Goal: Communication & Community: Answer question/provide support

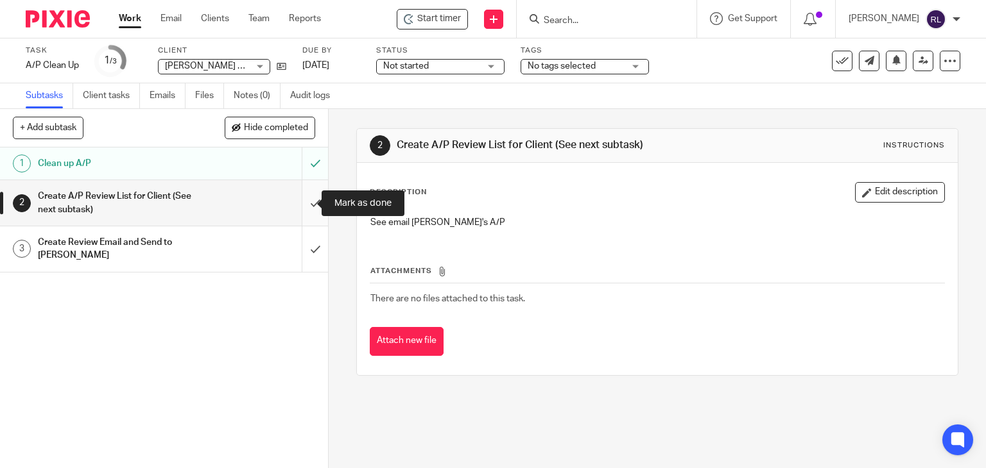
click at [302, 198] on input "submit" at bounding box center [164, 203] width 328 height 46
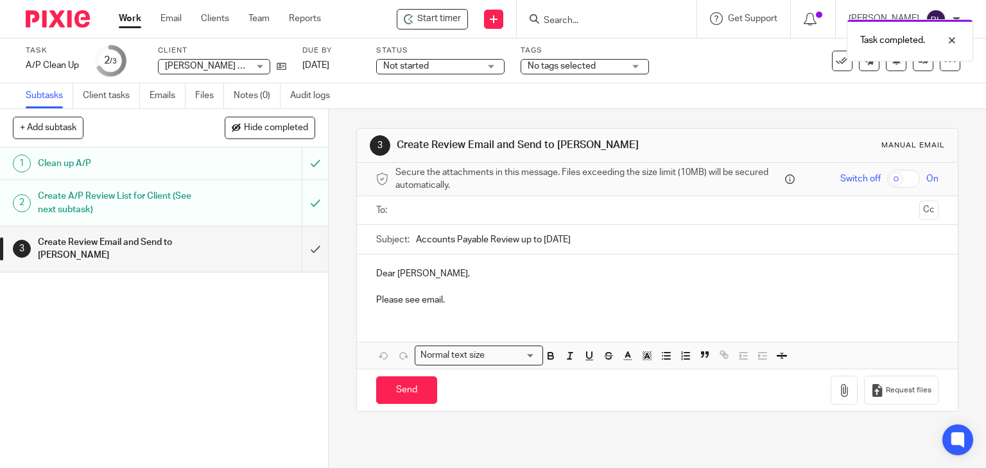
click at [644, 240] on input "Accounts Payable Review up to August 2025" at bounding box center [677, 239] width 523 height 29
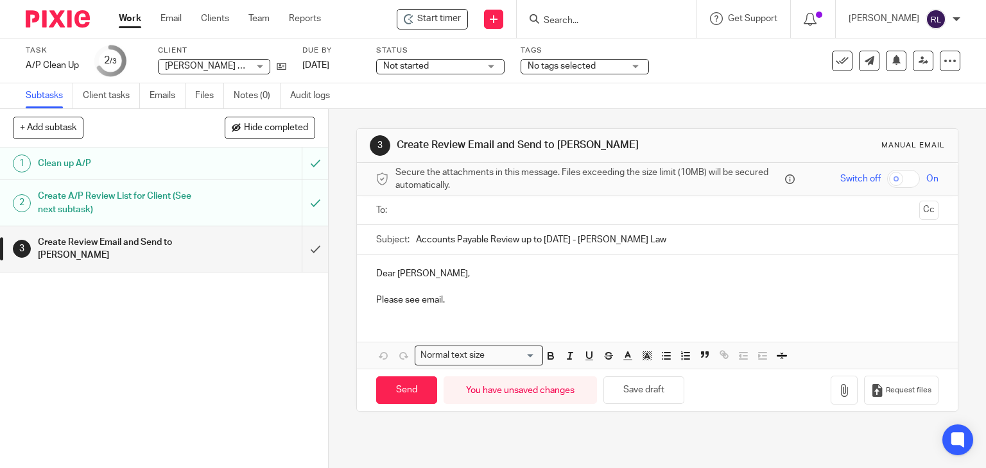
type input "Accounts Payable Review up to August 2025 - Kandola Law"
click at [479, 303] on p "Please see email." at bounding box center [657, 300] width 563 height 13
drag, startPoint x: 454, startPoint y: 303, endPoint x: 374, endPoint y: 298, distance: 81.0
click at [376, 298] on p "Please see email." at bounding box center [657, 300] width 563 height 13
drag, startPoint x: 372, startPoint y: 296, endPoint x: 624, endPoint y: 300, distance: 252.3
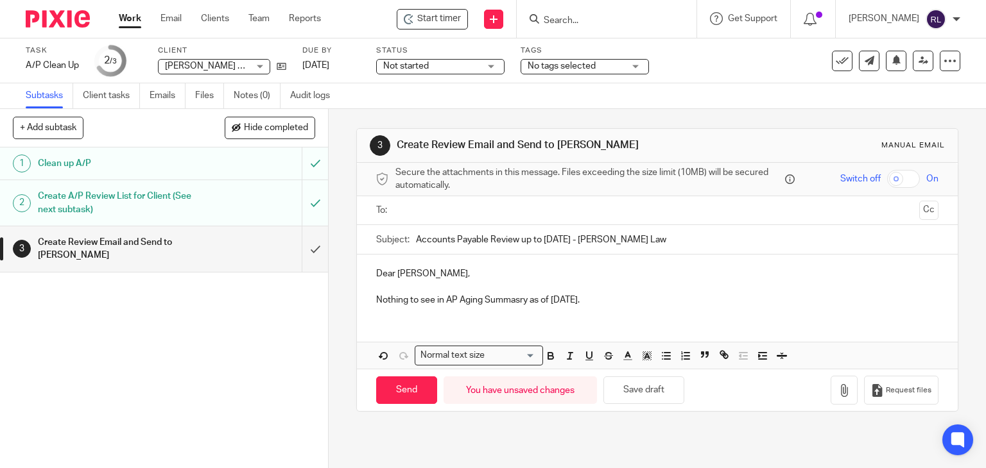
click at [624, 300] on p "Nothing to see in AP Aging Summasry as of August 31st." at bounding box center [657, 300] width 563 height 13
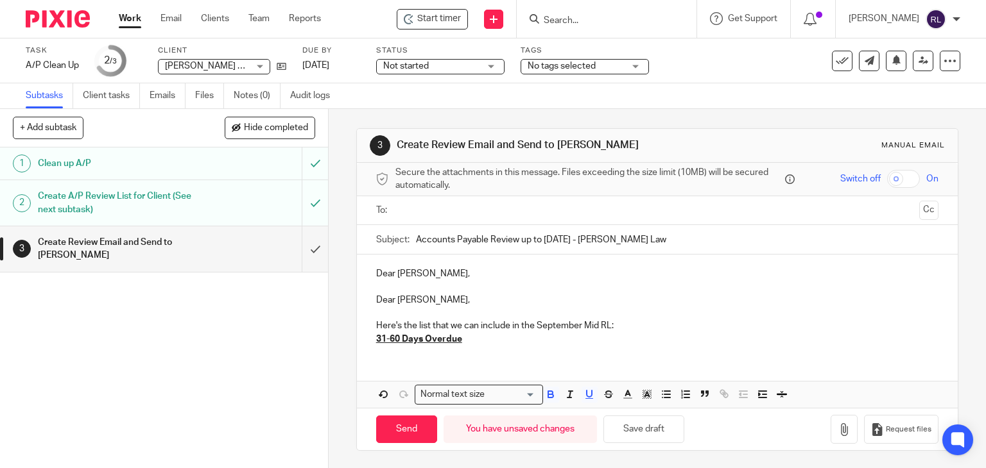
click at [418, 355] on div "Dear Danielle, Dear Danielle, Here's the list that we can include in the Septem…" at bounding box center [657, 331] width 601 height 153
click at [621, 322] on p "Here's the list that we can include in the September Mid RL:" at bounding box center [657, 326] width 563 height 13
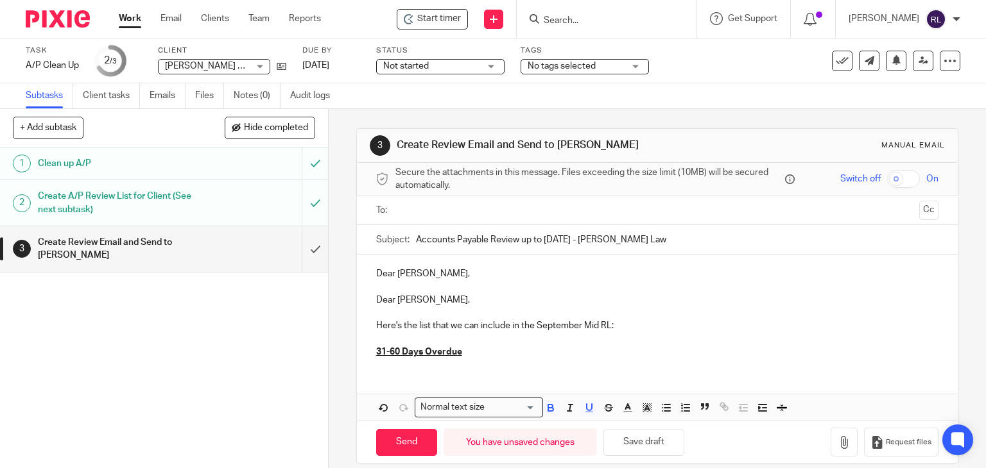
click at [506, 348] on p "31-60 Days Overdue" at bounding box center [657, 352] width 563 height 13
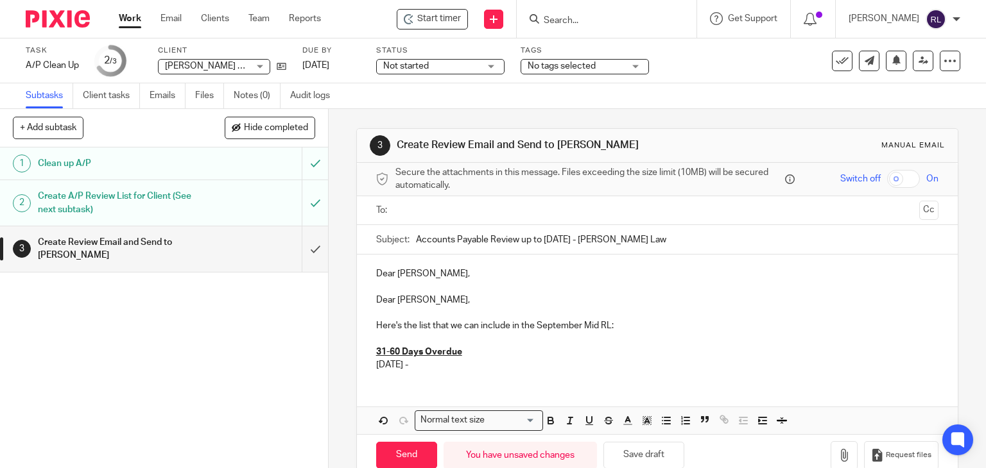
click at [486, 363] on p "07/31/2025 -" at bounding box center [657, 365] width 563 height 13
click at [476, 363] on p "07/31/2025 - Staples -" at bounding box center [657, 365] width 563 height 13
click at [517, 363] on p "07/31/2025 - Staples - 324.19" at bounding box center [657, 365] width 563 height 13
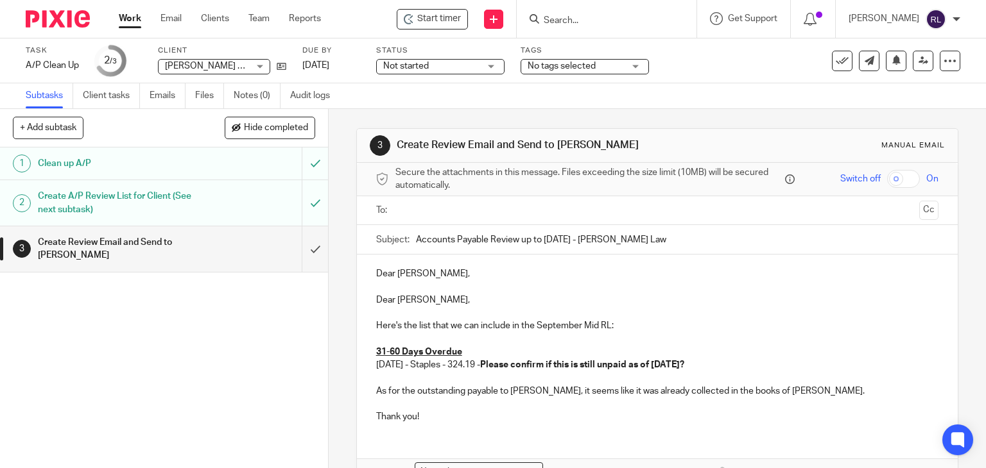
click at [572, 391] on p "As for the outstanding payable to Joshua Krueger, it seems like it was already …" at bounding box center [657, 391] width 563 height 13
click at [442, 429] on p "Thank you!" at bounding box center [657, 430] width 563 height 13
drag, startPoint x: 421, startPoint y: 291, endPoint x: 348, endPoint y: 270, distance: 76.3
click at [348, 270] on div "3 Create Review Email and Send to Danielle Manual email Secure the attachments …" at bounding box center [657, 288] width 657 height 359
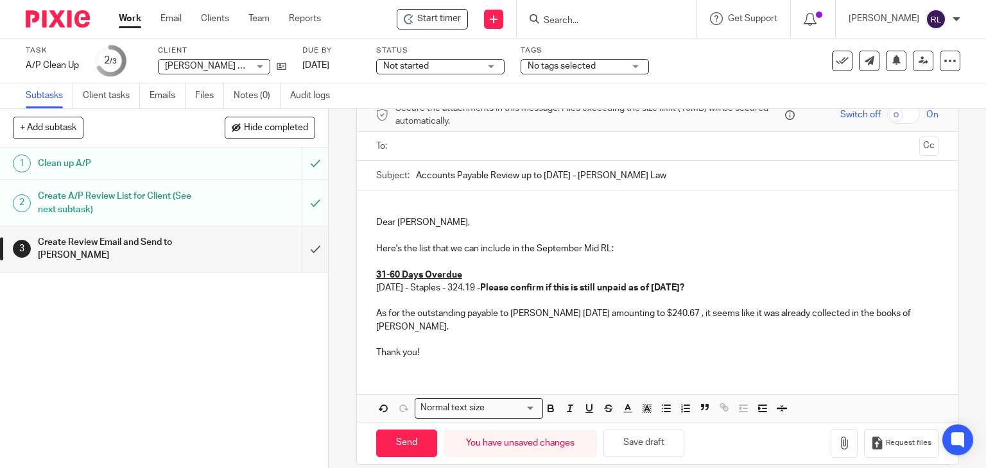
scroll to position [78, 0]
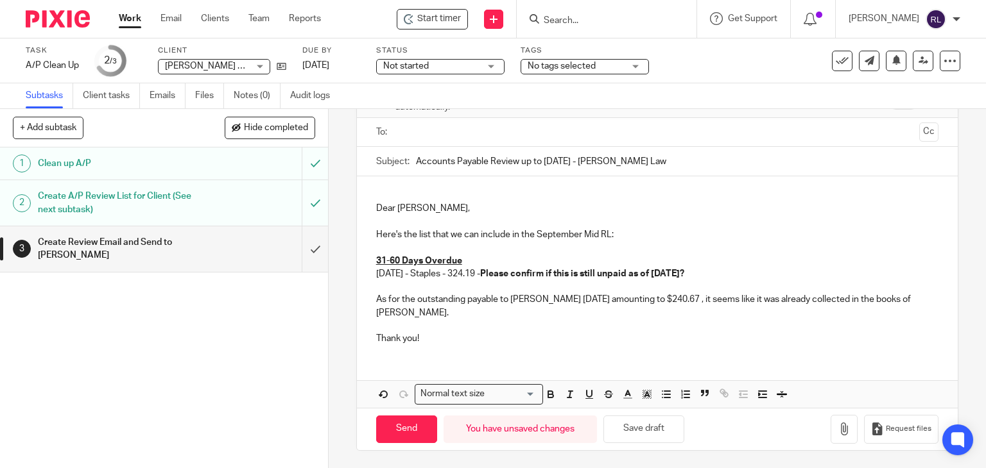
click at [572, 301] on p "As for the outstanding payable to Joshua Krueger 6/27/2025 amounting to $240.67…" at bounding box center [657, 306] width 563 height 26
click at [411, 424] on input "Send" at bounding box center [406, 430] width 61 height 28
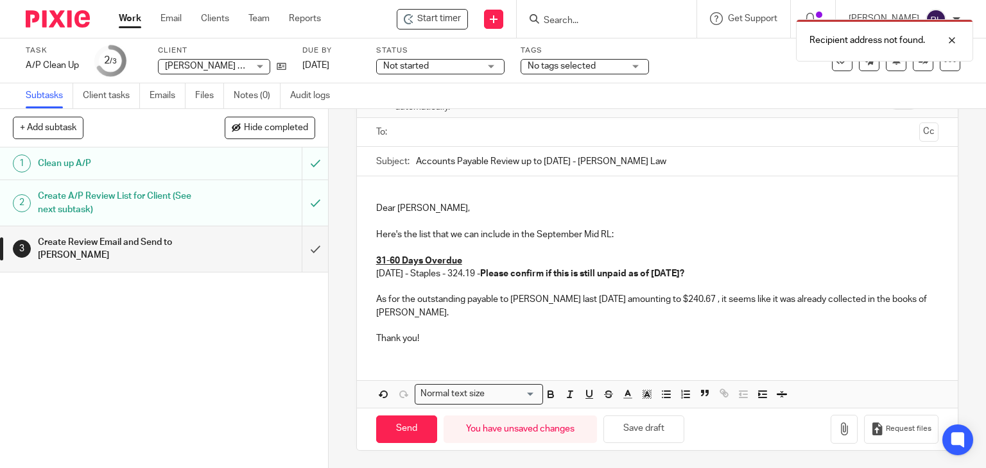
click at [463, 132] on input "text" at bounding box center [657, 132] width 514 height 15
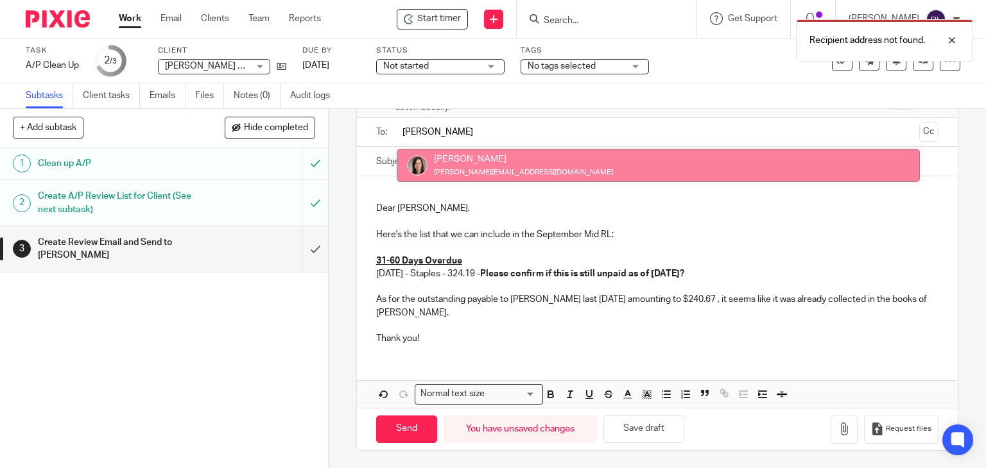
type input "dani"
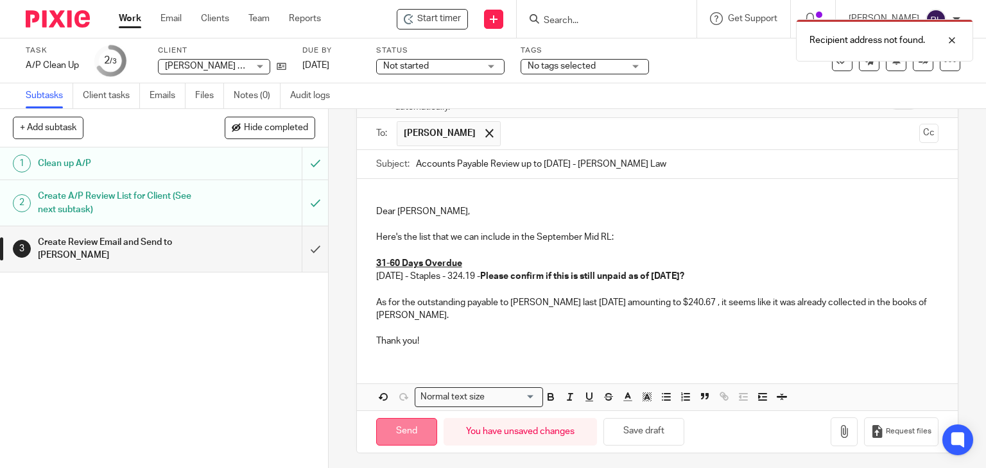
click at [390, 425] on input "Send" at bounding box center [406, 432] width 61 height 28
type input "Sent"
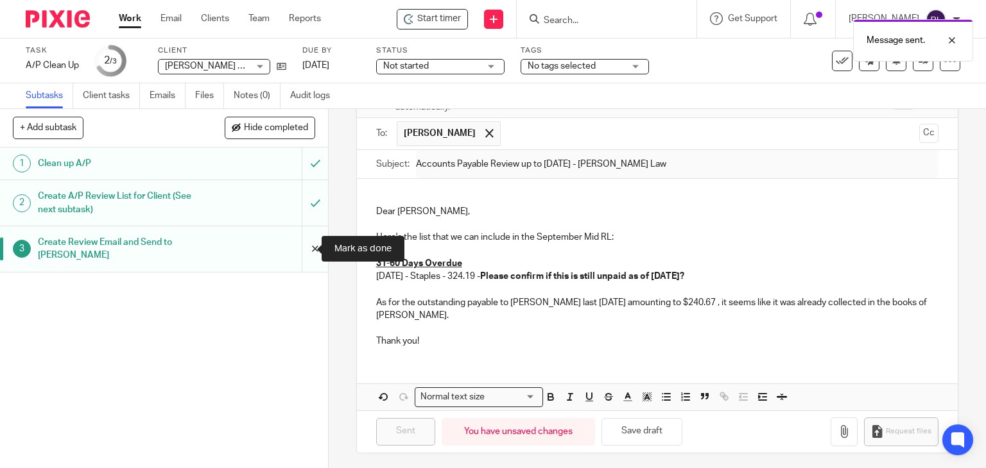
click at [298, 251] on input "submit" at bounding box center [164, 250] width 328 height 46
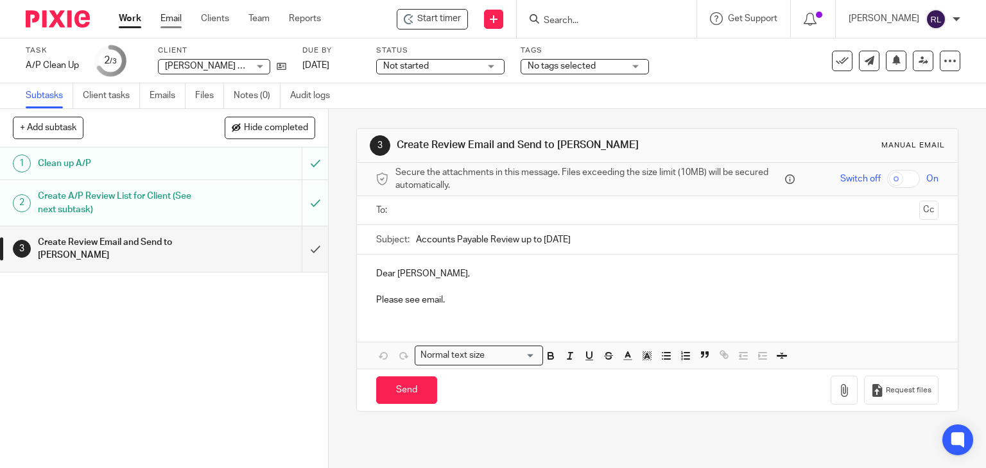
click at [179, 19] on link "Email" at bounding box center [170, 18] width 21 height 13
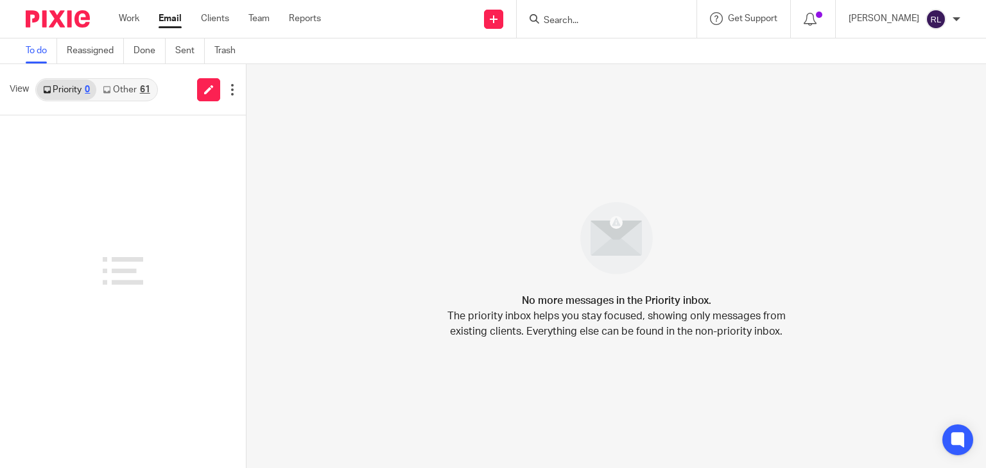
click at [121, 94] on link "Other 61" at bounding box center [126, 90] width 60 height 21
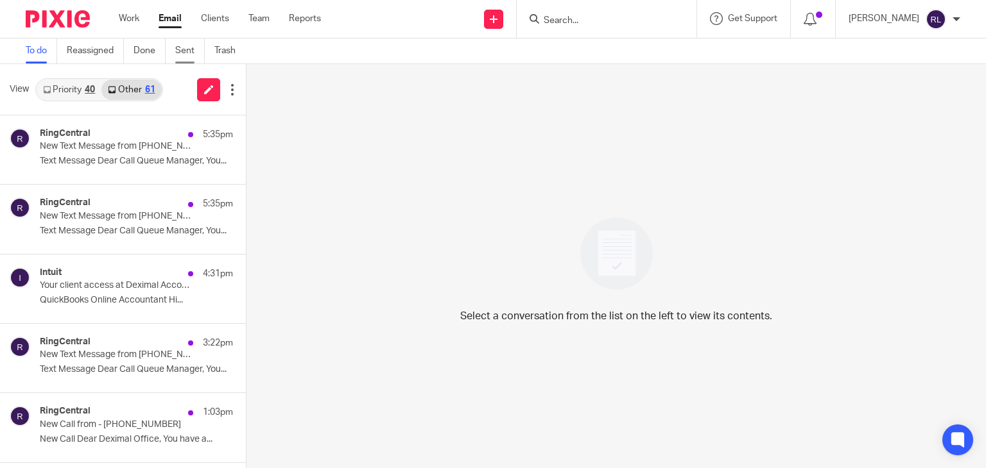
click at [187, 51] on link "Sent" at bounding box center [190, 51] width 30 height 25
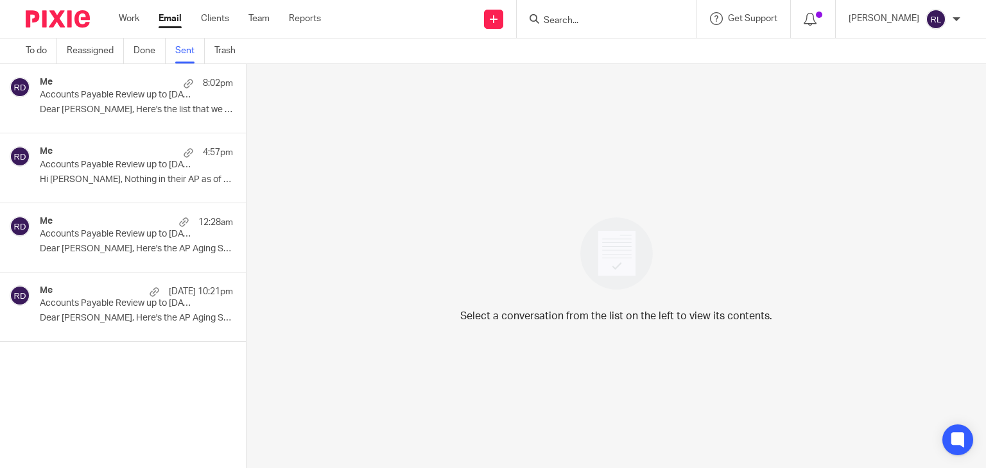
click at [114, 111] on p "Dear Danielle, Here's the list that we can..." at bounding box center [136, 110] width 193 height 11
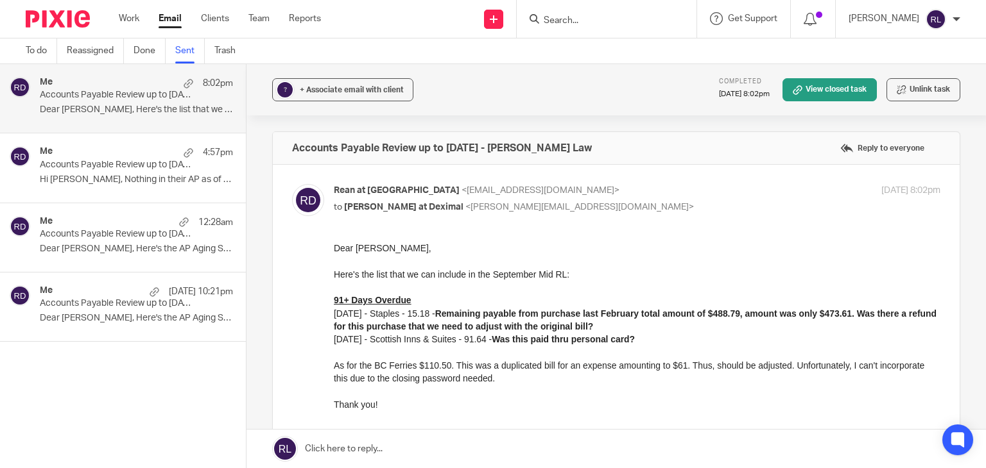
drag, startPoint x: 662, startPoint y: 491, endPoint x: 389, endPoint y: 266, distance: 354.2
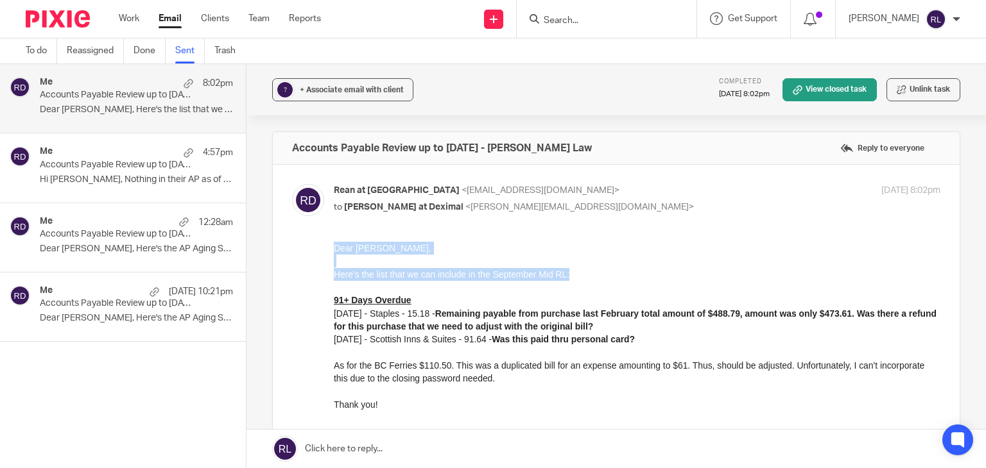
drag, startPoint x: 334, startPoint y: 245, endPoint x: 575, endPoint y: 277, distance: 243.5
click at [575, 277] on div "Dear Danielle, Here's the list that we can include in the September Mid RL: 91+…" at bounding box center [637, 326] width 606 height 169
copy div "Dear Danielle, Here's the list that we can include in the September Mid RL:"
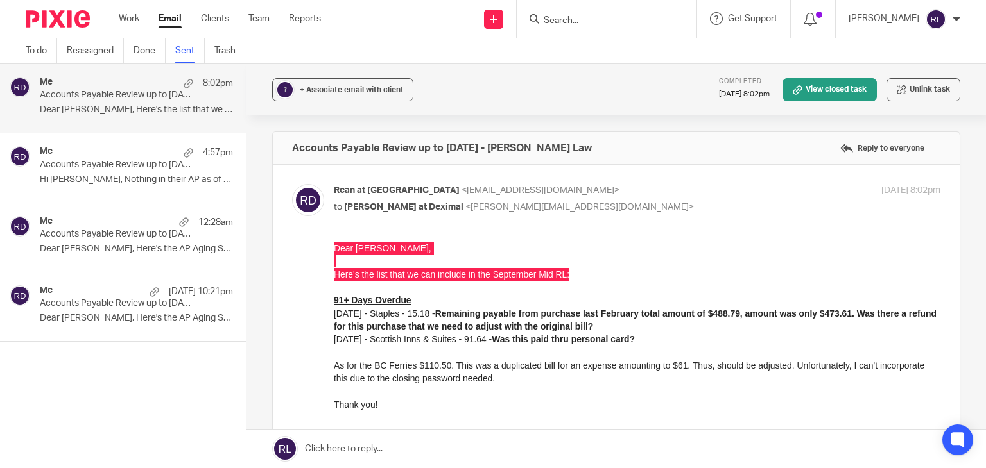
click at [142, 241] on div "Me 12:28am Accounts Payable Review up to August 2025 - Justin Berry Contracting…" at bounding box center [136, 237] width 193 height 43
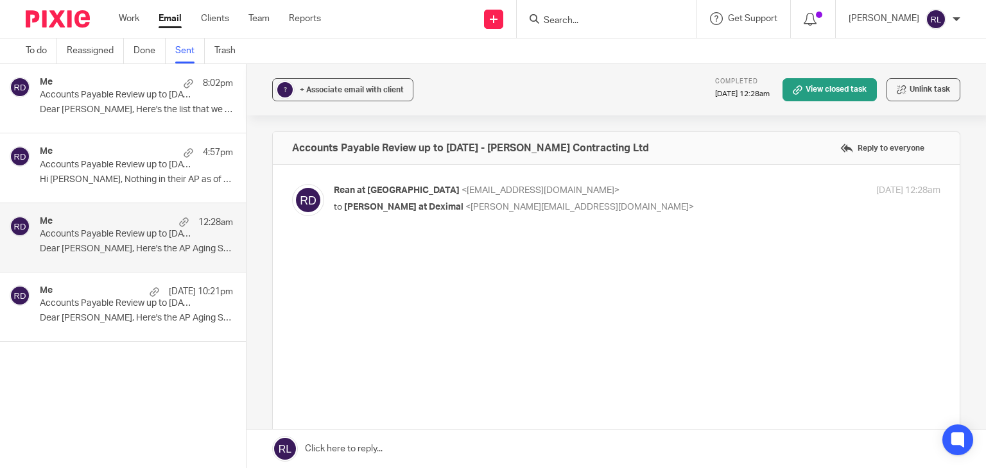
click at [122, 312] on div "Me Sep 11 10:21pm Accounts Payable Review up to August 2025 - Inherit Designs L…" at bounding box center [136, 307] width 193 height 43
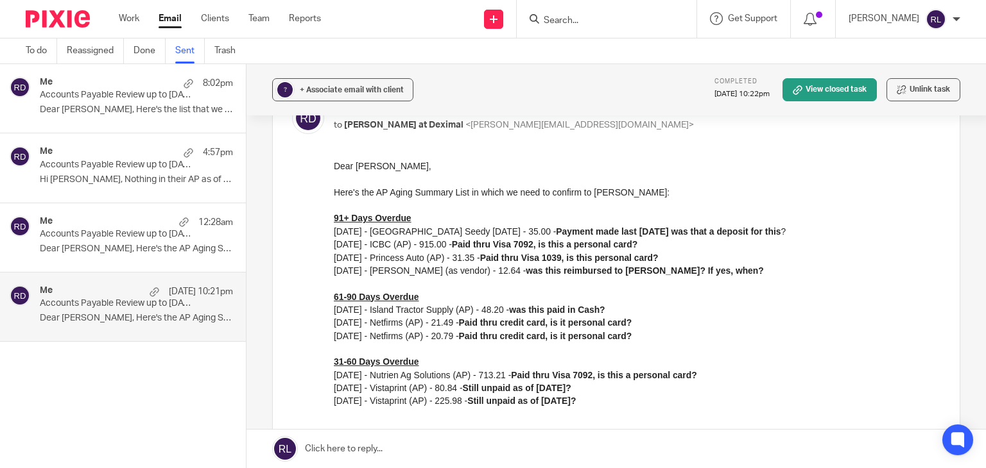
scroll to position [193, 0]
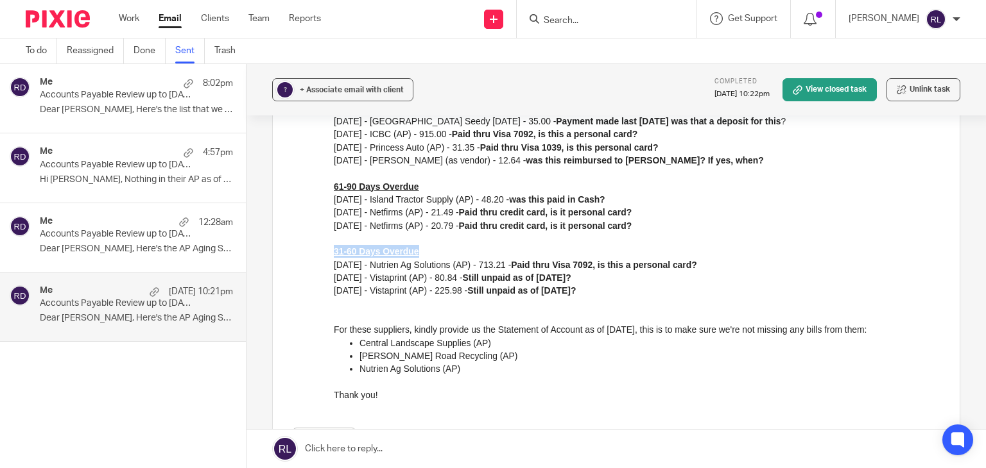
drag, startPoint x: 334, startPoint y: 253, endPoint x: 429, endPoint y: 251, distance: 95.0
click at [429, 251] on p "31-60 Days Overdue" at bounding box center [637, 251] width 606 height 13
copy u "31-60 Days Overdue"
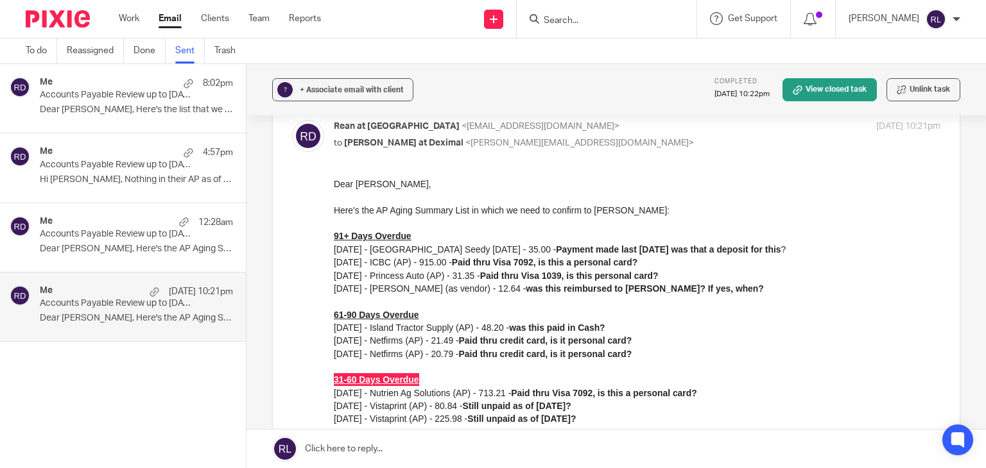
click at [164, 252] on p "Dear Danielle, Here's the AP Aging Summary..." at bounding box center [136, 249] width 193 height 11
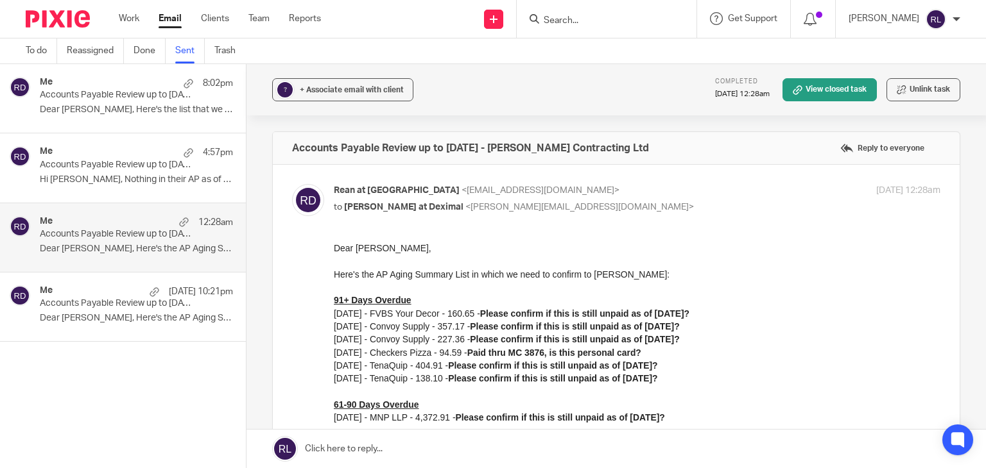
scroll to position [0, 0]
click at [464, 366] on p "03/24/2025 - TenaQuip - 404.91 - Please confirm if this is still unpaid as of A…" at bounding box center [637, 365] width 606 height 13
drag, startPoint x: 467, startPoint y: 364, endPoint x: 694, endPoint y: 365, distance: 227.2
click at [694, 365] on p "03/24/2025 - TenaQuip - 404.91 - Please confirm if this is still unpaid as of A…" at bounding box center [637, 365] width 606 height 13
copy strong "Please confirm if this is still unpaid as of August 31st?"
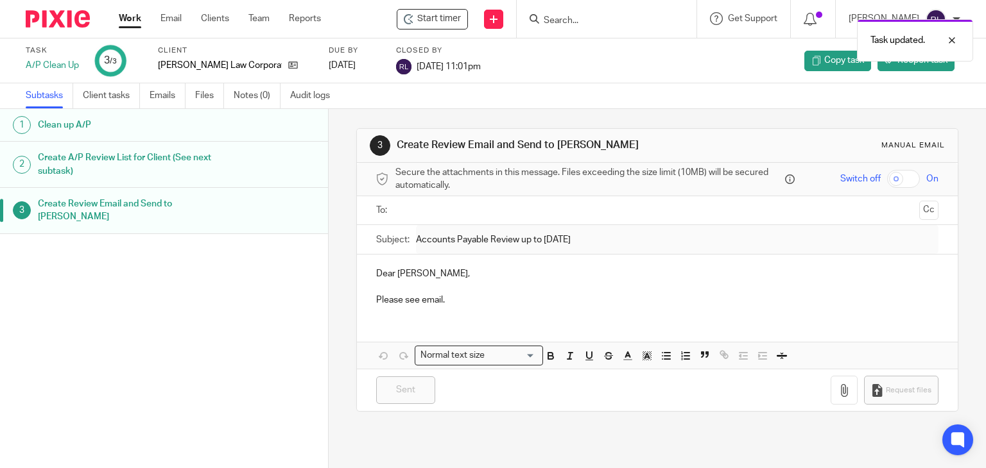
click at [126, 19] on link "Work" at bounding box center [130, 18] width 22 height 13
